Goal: Complete application form: Complete application form

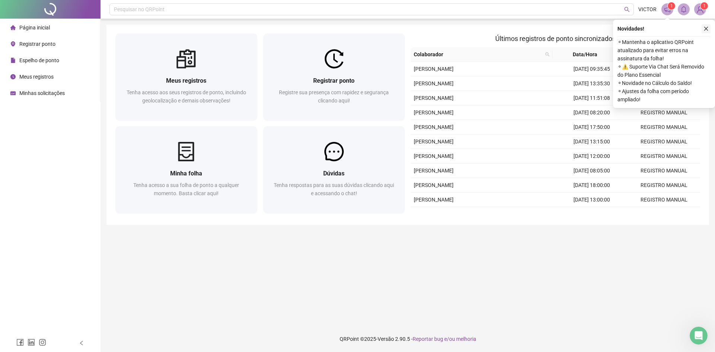
click at [706, 30] on icon "close" at bounding box center [705, 28] width 5 height 5
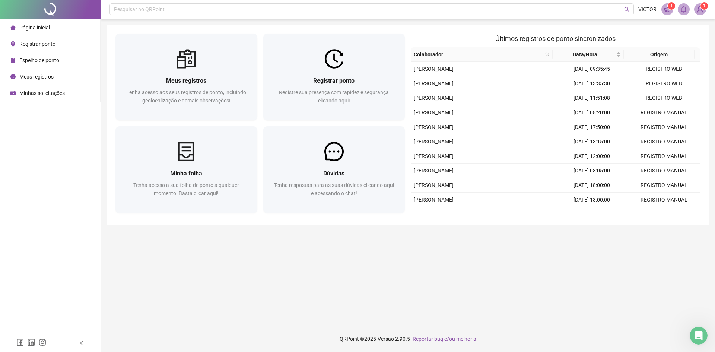
click at [45, 47] on span "Registrar ponto" at bounding box center [37, 44] width 36 height 6
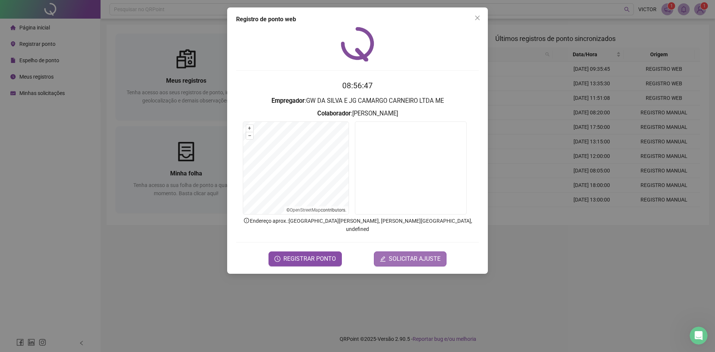
click at [418, 254] on span "SOLICITAR AJUSTE" at bounding box center [415, 258] width 52 height 9
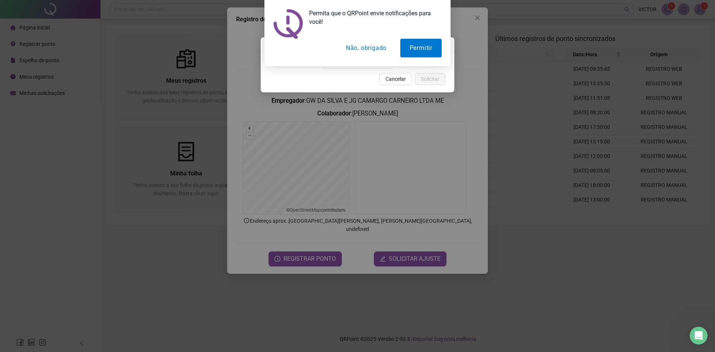
click at [368, 56] on button "Não, obrigado" at bounding box center [366, 48] width 59 height 19
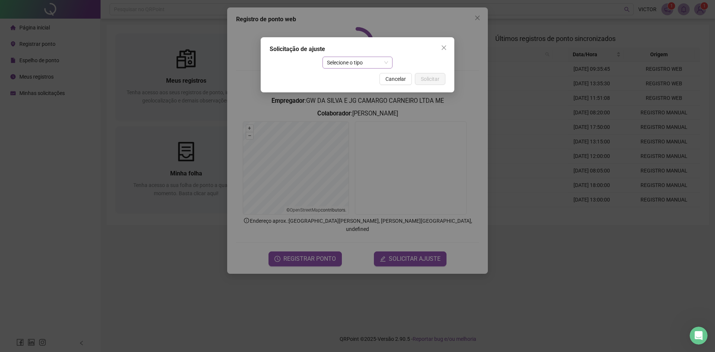
click at [353, 63] on span "Selecione o tipo" at bounding box center [357, 62] width 61 height 11
click at [348, 76] on div "Ajuste manual" at bounding box center [357, 77] width 58 height 8
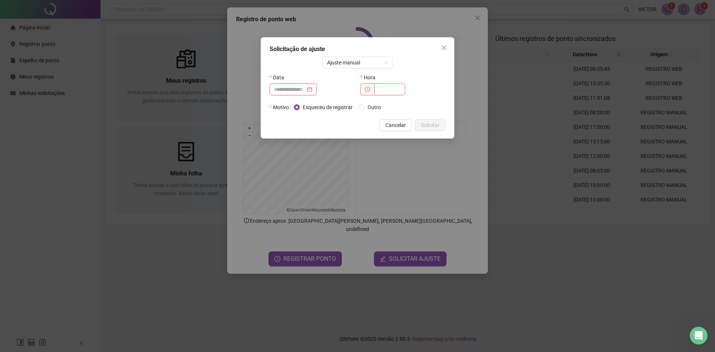
click at [305, 92] on input at bounding box center [289, 89] width 31 height 8
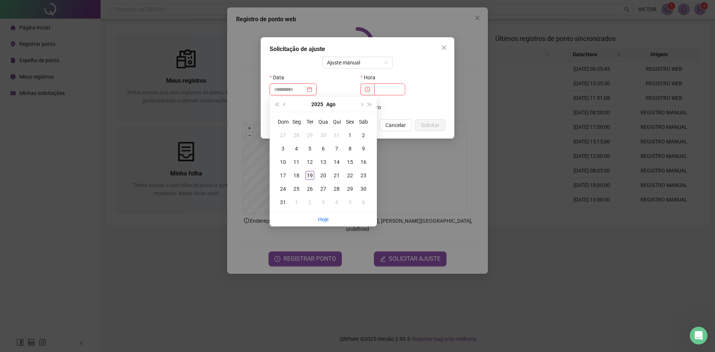
type input "**********"
click at [309, 178] on div "19" at bounding box center [309, 175] width 9 height 9
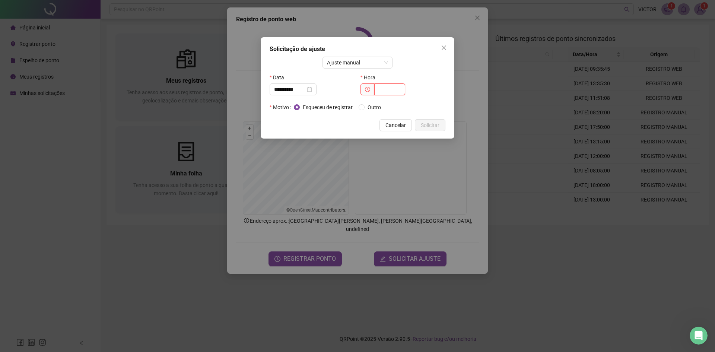
click at [389, 84] on input "text" at bounding box center [389, 89] width 31 height 12
type input "*****"
click at [442, 127] on button "Solicitar" at bounding box center [430, 125] width 31 height 12
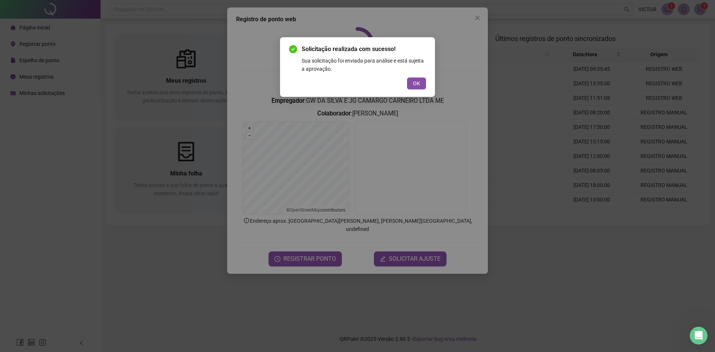
click at [414, 83] on span "OK" at bounding box center [416, 83] width 7 height 8
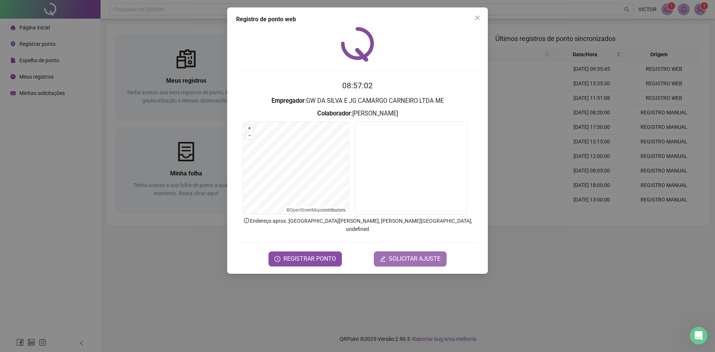
click at [408, 254] on span "SOLICITAR AJUSTE" at bounding box center [415, 258] width 52 height 9
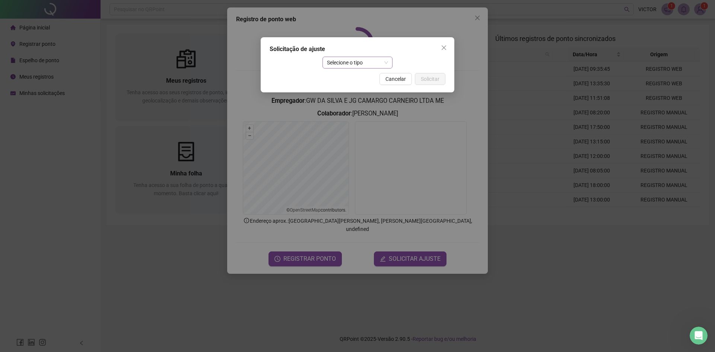
drag, startPoint x: 342, startPoint y: 63, endPoint x: 342, endPoint y: 67, distance: 4.5
click at [342, 63] on span "Selecione o tipo" at bounding box center [357, 62] width 61 height 11
click at [346, 78] on div "Ajuste manual" at bounding box center [357, 77] width 58 height 8
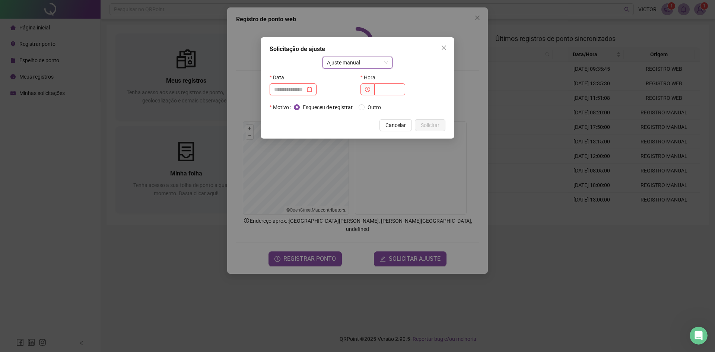
click at [299, 90] on input at bounding box center [289, 89] width 31 height 8
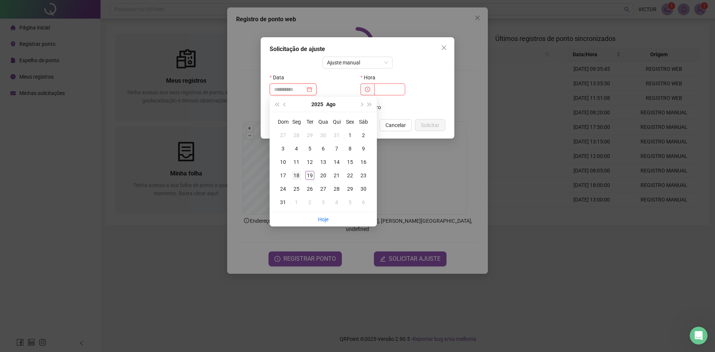
type input "**********"
click at [295, 179] on div "18" at bounding box center [296, 175] width 9 height 9
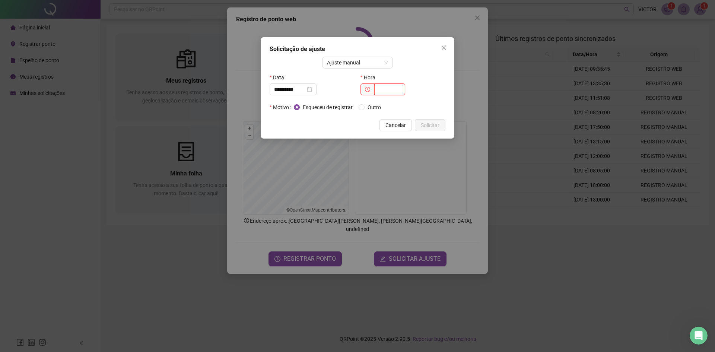
click at [393, 87] on input "text" at bounding box center [389, 89] width 31 height 12
type input "*****"
click at [435, 125] on span "Solicitar" at bounding box center [430, 125] width 19 height 8
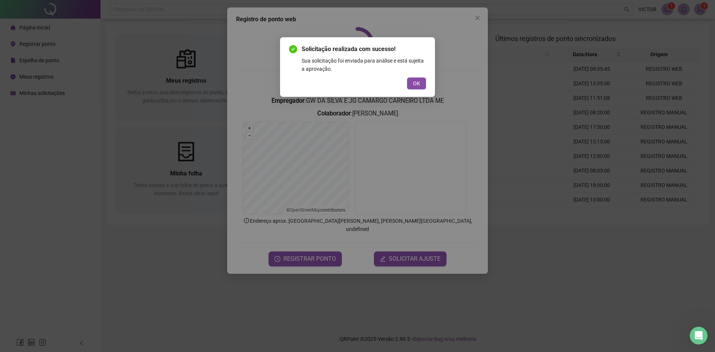
drag, startPoint x: 414, startPoint y: 83, endPoint x: 411, endPoint y: 96, distance: 14.0
click at [414, 82] on span "OK" at bounding box center [416, 83] width 7 height 8
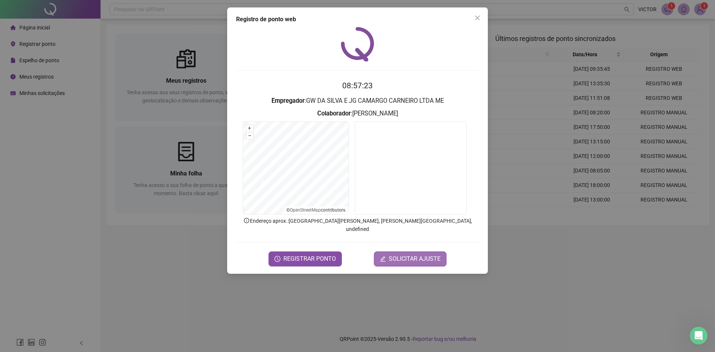
click at [397, 254] on span "SOLICITAR AJUSTE" at bounding box center [415, 258] width 52 height 9
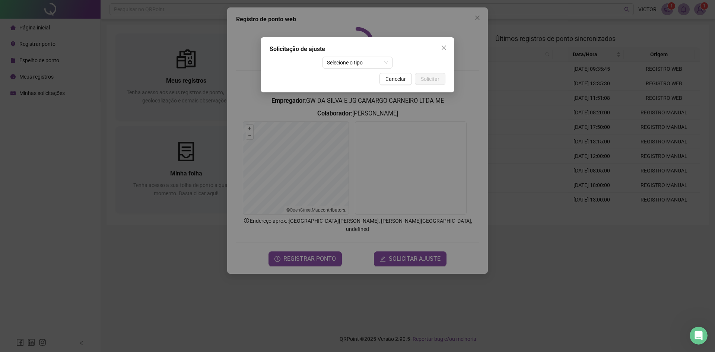
click at [362, 69] on div "Solicitação de ajuste Selecione o tipo Cancelar Solicitar" at bounding box center [358, 64] width 194 height 55
drag, startPoint x: 362, startPoint y: 66, endPoint x: 359, endPoint y: 67, distance: 4.0
click at [362, 66] on span "Selecione o tipo" at bounding box center [357, 62] width 61 height 11
click at [354, 74] on div "Ajuste manual" at bounding box center [357, 77] width 58 height 8
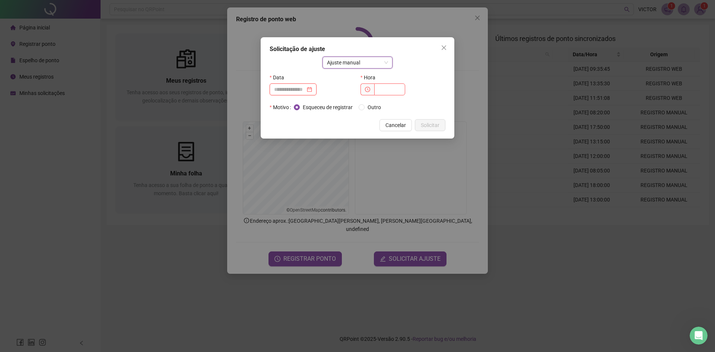
drag, startPoint x: 294, startPoint y: 92, endPoint x: 299, endPoint y: 96, distance: 6.4
click at [294, 92] on input at bounding box center [289, 89] width 31 height 8
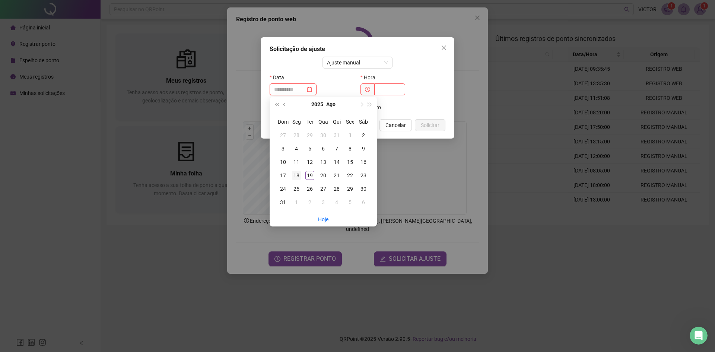
type input "**********"
click at [297, 174] on div "18" at bounding box center [296, 175] width 9 height 9
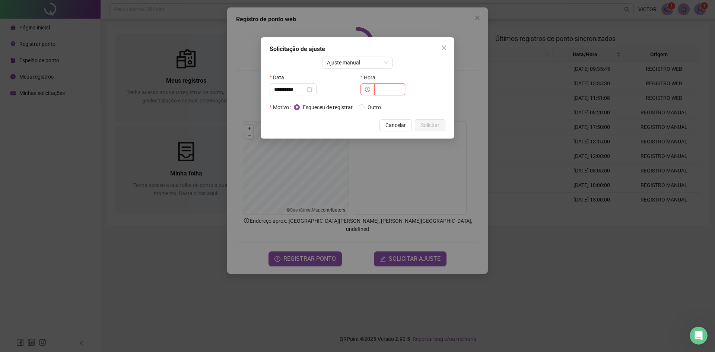
click at [388, 88] on input "text" at bounding box center [389, 89] width 31 height 12
type input "*****"
click at [425, 122] on span "Solicitar" at bounding box center [430, 125] width 19 height 8
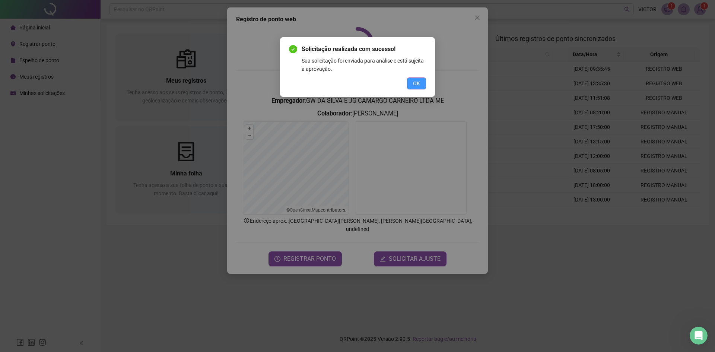
click at [413, 83] on span "OK" at bounding box center [416, 83] width 7 height 8
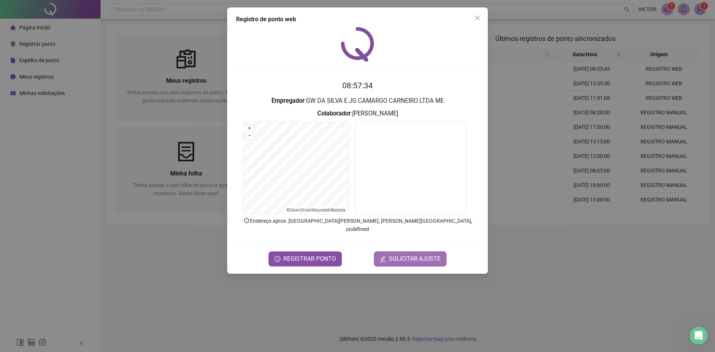
click at [409, 254] on span "SOLICITAR AJUSTE" at bounding box center [415, 258] width 52 height 9
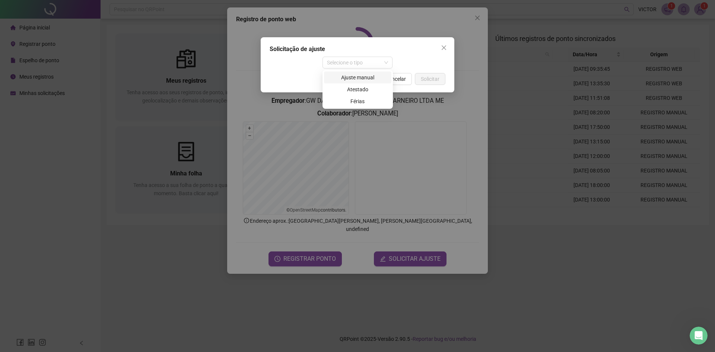
drag, startPoint x: 355, startPoint y: 61, endPoint x: 347, endPoint y: 79, distance: 19.7
click at [354, 61] on span "Selecione o tipo" at bounding box center [357, 62] width 61 height 11
click at [347, 80] on div "Ajuste manual" at bounding box center [357, 77] width 58 height 8
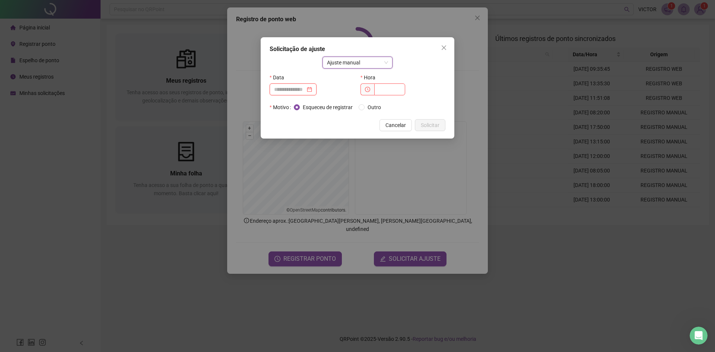
click at [302, 91] on input at bounding box center [289, 89] width 31 height 8
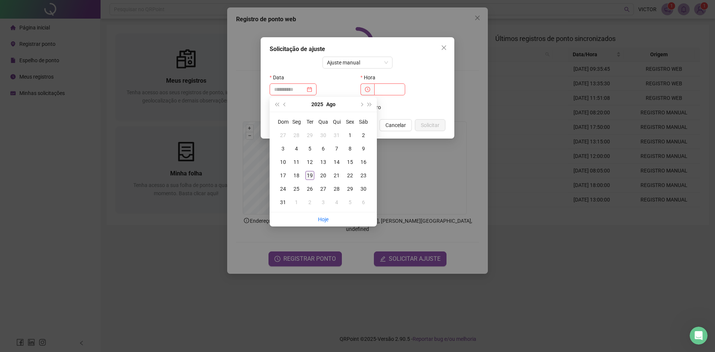
click at [308, 175] on div "19" at bounding box center [309, 175] width 9 height 9
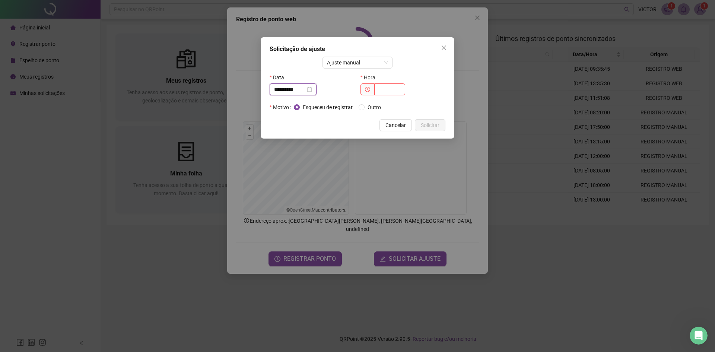
click at [301, 89] on input "**********" at bounding box center [289, 89] width 31 height 8
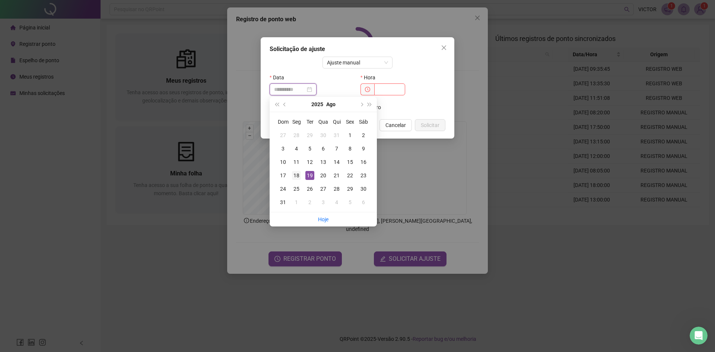
type input "**********"
click at [300, 175] on div "18" at bounding box center [296, 175] width 9 height 9
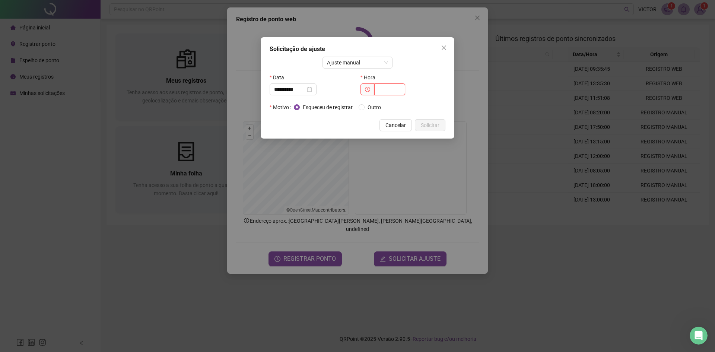
click at [387, 87] on input "text" at bounding box center [389, 89] width 31 height 12
type input "*****"
click at [432, 126] on span "Solicitar" at bounding box center [430, 125] width 19 height 8
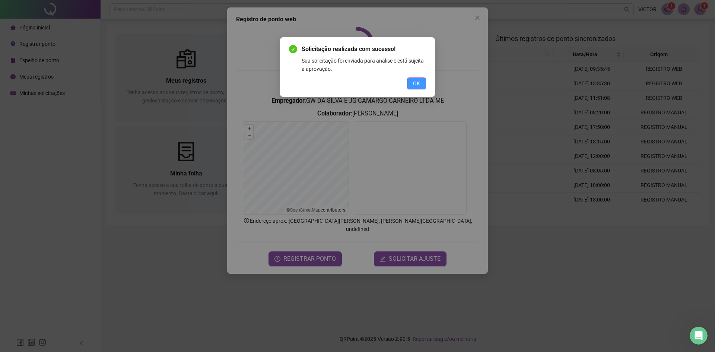
click at [422, 85] on button "OK" at bounding box center [416, 83] width 19 height 12
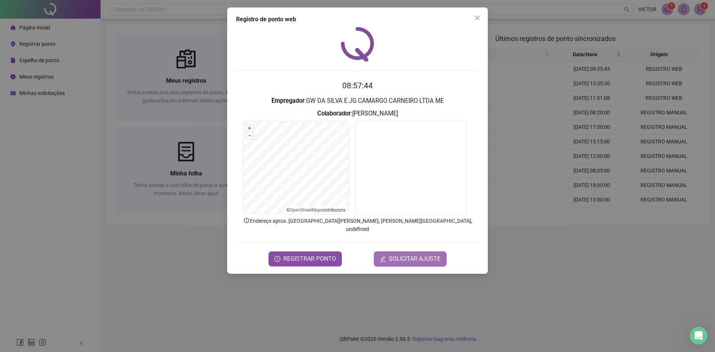
click at [419, 255] on button "SOLICITAR AJUSTE" at bounding box center [410, 258] width 73 height 15
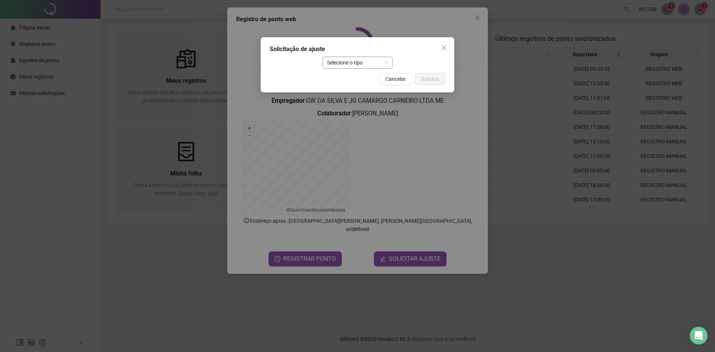
click at [349, 63] on span "Selecione o tipo" at bounding box center [357, 62] width 61 height 11
click at [343, 72] on div "Ajuste manual" at bounding box center [357, 78] width 67 height 12
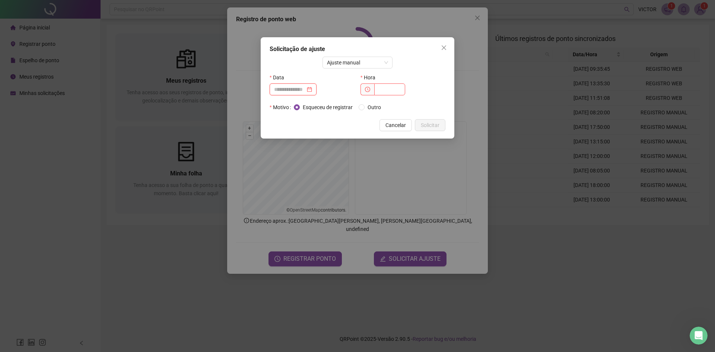
drag, startPoint x: 299, startPoint y: 90, endPoint x: 298, endPoint y: 95, distance: 4.5
click at [298, 92] on input at bounding box center [289, 89] width 31 height 8
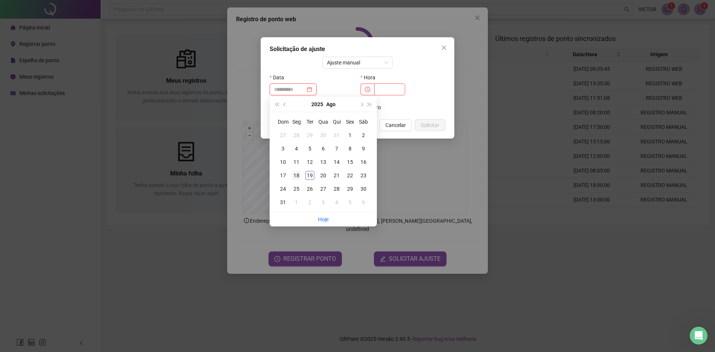
type input "**********"
click at [298, 177] on div "18" at bounding box center [296, 175] width 9 height 9
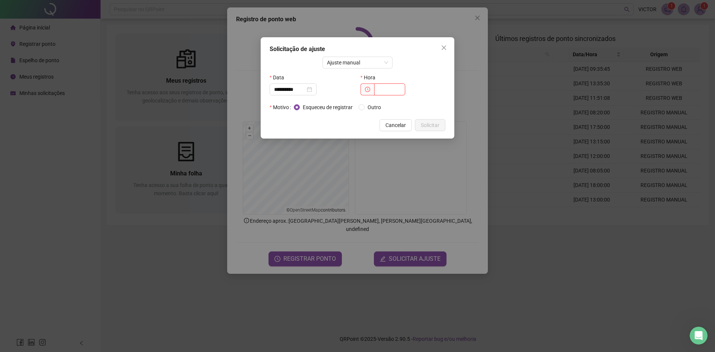
click at [390, 90] on input "text" at bounding box center [389, 89] width 31 height 12
drag, startPoint x: 402, startPoint y: 90, endPoint x: 384, endPoint y: 92, distance: 18.3
click at [384, 92] on input "*****" at bounding box center [389, 89] width 31 height 12
type input "*****"
click at [435, 127] on span "Solicitar" at bounding box center [430, 125] width 19 height 8
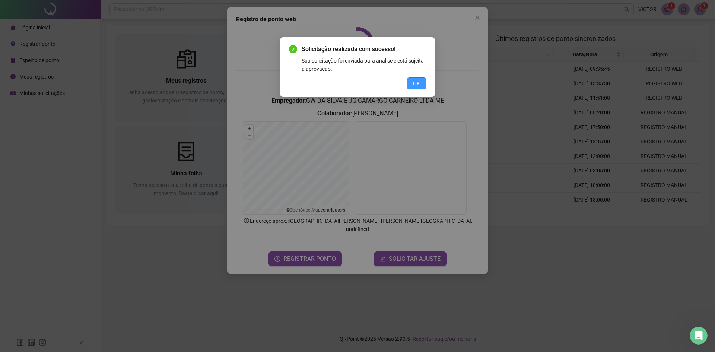
drag, startPoint x: 419, startPoint y: 89, endPoint x: 420, endPoint y: 85, distance: 4.2
click at [419, 89] on div "Solicitação realizada com sucesso! Sua solicitação foi enviada para análise e e…" at bounding box center [357, 67] width 155 height 60
click at [421, 81] on button "OK" at bounding box center [416, 83] width 19 height 12
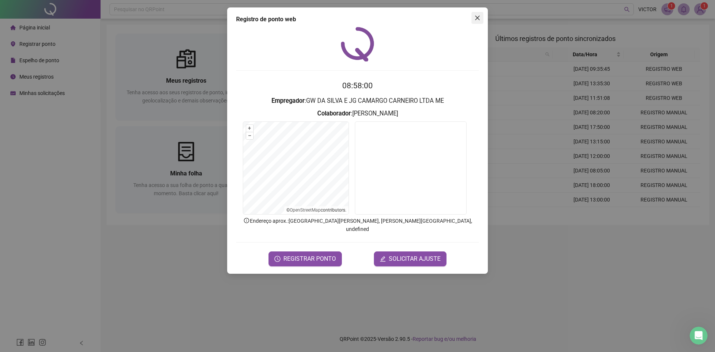
click at [476, 18] on icon "close" at bounding box center [477, 18] width 6 height 6
